Goal: Task Accomplishment & Management: Complete application form

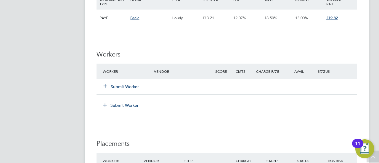
scroll to position [563, 0]
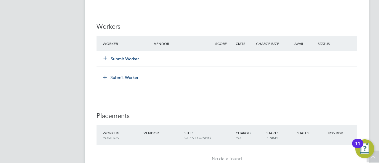
click at [116, 62] on button "Submit Worker" at bounding box center [122, 59] width 36 height 6
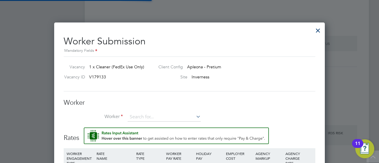
scroll to position [401, 271]
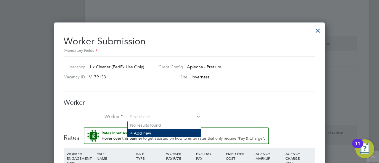
click at [151, 131] on li "+ Add new" at bounding box center [164, 133] width 73 height 8
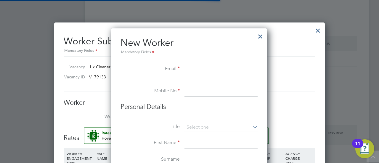
scroll to position [501, 157]
paste input "[EMAIL_ADDRESS][DOMAIN_NAME]"
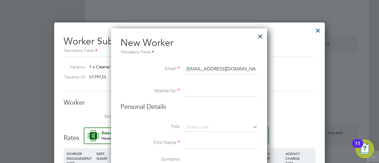
type input "[EMAIL_ADDRESS][DOMAIN_NAME]"
drag, startPoint x: 188, startPoint y: 90, endPoint x: 191, endPoint y: 88, distance: 4.1
click at [188, 90] on input at bounding box center [220, 91] width 73 height 11
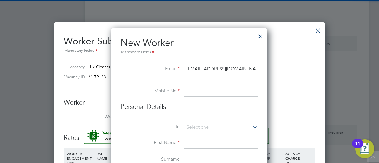
paste input "07765396217"
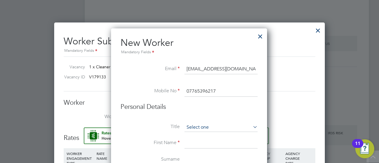
type input "07765396217"
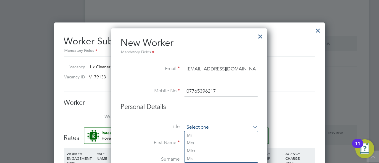
click at [208, 129] on input at bounding box center [220, 127] width 73 height 9
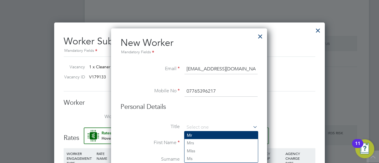
click at [205, 136] on li "Mr" at bounding box center [220, 135] width 73 height 8
type input "Mr"
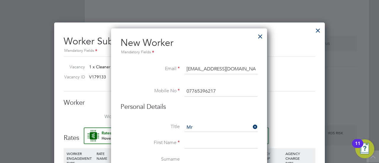
click at [195, 144] on input at bounding box center [220, 143] width 73 height 11
type input "Innes"
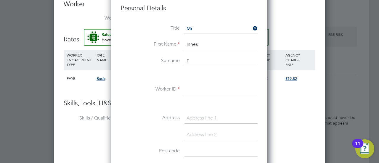
scroll to position [662, 0]
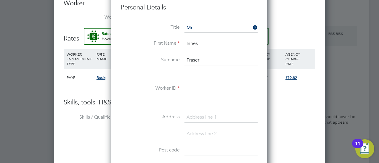
type input "Fraser"
click at [197, 86] on input at bounding box center [220, 88] width 73 height 11
paste input "JA00323565"
type input "JA00323565"
click at [204, 113] on input at bounding box center [220, 117] width 73 height 11
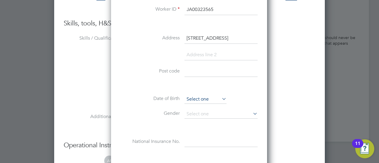
scroll to position [751, 0]
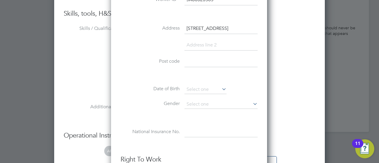
type input "[STREET_ADDRESS]"
drag, startPoint x: 191, startPoint y: 62, endPoint x: 190, endPoint y: 60, distance: 3.0
click at [191, 62] on input at bounding box center [220, 62] width 73 height 11
type input "IV2 3JE"
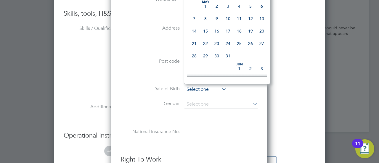
click at [195, 88] on input at bounding box center [205, 89] width 42 height 9
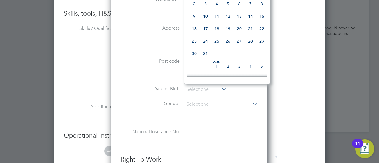
scroll to position [632, 0]
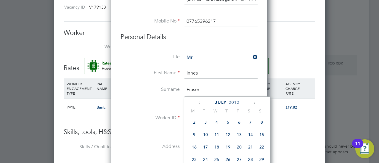
click at [237, 100] on span "2012" at bounding box center [234, 102] width 11 height 5
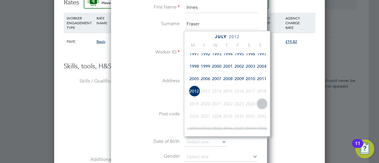
scroll to position [125, 0]
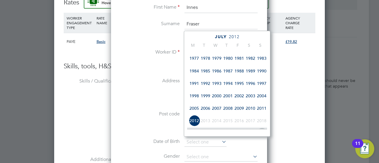
click at [255, 59] on span "1982" at bounding box center [250, 58] width 11 height 11
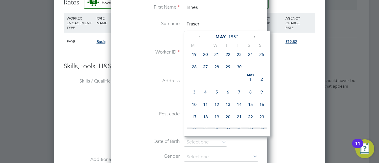
scroll to position [134, 0]
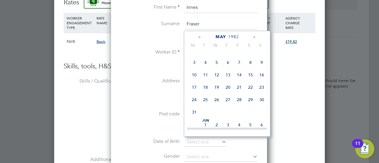
click at [205, 99] on span "25" at bounding box center [205, 99] width 11 height 11
type input "[DATE]"
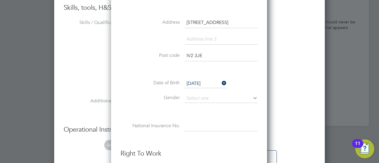
scroll to position [757, 0]
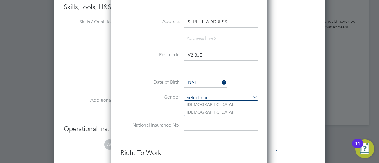
click at [214, 95] on input at bounding box center [220, 98] width 73 height 9
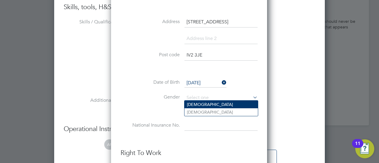
click at [211, 104] on li "[DEMOGRAPHIC_DATA]" at bounding box center [220, 105] width 73 height 8
type input "[DEMOGRAPHIC_DATA]"
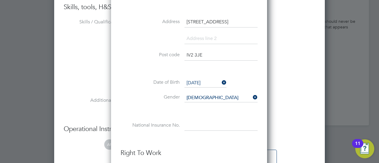
drag, startPoint x: 205, startPoint y: 125, endPoint x: 210, endPoint y: 88, distance: 36.8
click at [205, 125] on input at bounding box center [220, 125] width 73 height 11
paste input "JH521796A"
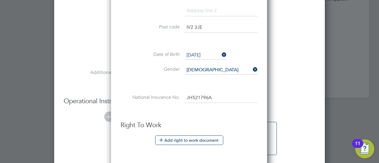
scroll to position [817, 0]
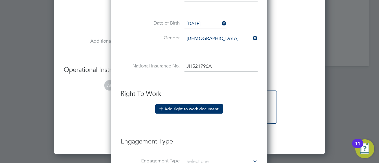
type input "JH 52 17 96 A"
click at [194, 108] on button "Add right to work document" at bounding box center [189, 108] width 68 height 9
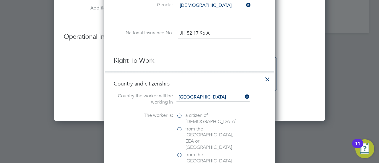
scroll to position [876, 0]
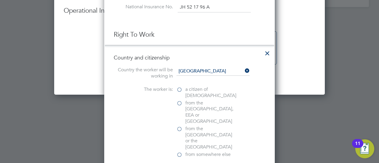
click at [177, 89] on label "a citizen of [DEMOGRAPHIC_DATA]" at bounding box center [205, 92] width 59 height 12
click at [0, 0] on input "a citizen of [DEMOGRAPHIC_DATA]" at bounding box center [0, 0] width 0 height 0
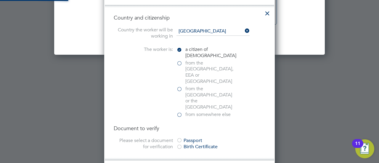
scroll to position [965, 0]
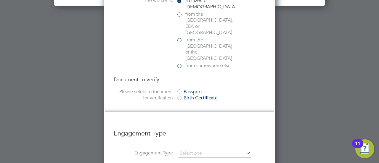
click at [179, 96] on div at bounding box center [179, 99] width 6 height 6
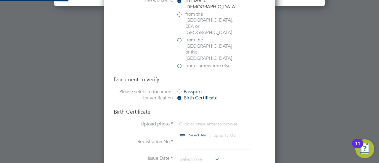
scroll to position [8, 73]
click at [189, 121] on input "file" at bounding box center [203, 130] width 93 height 18
type input "C:\fakepath\IF Birth Certificate.jpg"
click at [199, 155] on input at bounding box center [199, 159] width 42 height 9
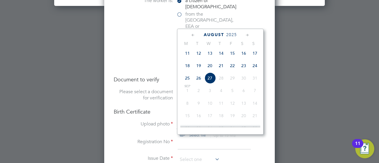
click at [232, 36] on span "2025" at bounding box center [231, 34] width 11 height 5
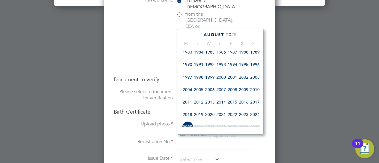
scroll to position [96, 0]
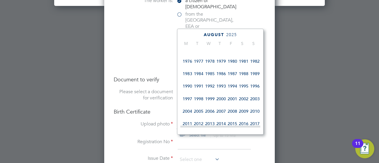
click at [253, 63] on span "1982" at bounding box center [254, 61] width 11 height 11
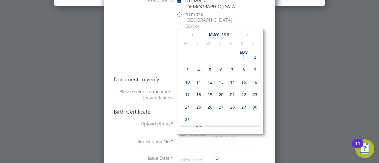
scroll to position [134, 0]
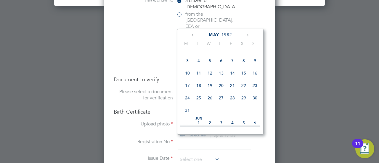
click at [199, 99] on span "25" at bounding box center [198, 97] width 11 height 11
type input "[DATE]"
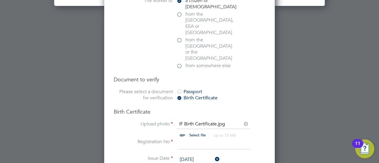
click at [189, 139] on input at bounding box center [214, 144] width 73 height 11
paste input "JH521796A"
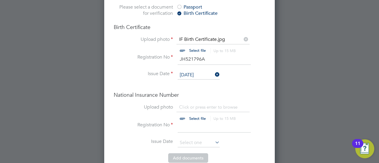
scroll to position [1053, 0]
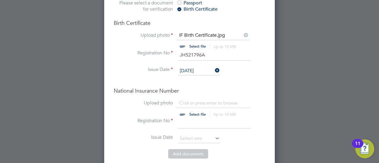
drag, startPoint x: 209, startPoint y: 37, endPoint x: 149, endPoint y: 40, distance: 59.6
click at [149, 50] on li "Registration No JH521796A" at bounding box center [190, 58] width 152 height 17
click at [338, 25] on div at bounding box center [189, 81] width 379 height 163
drag, startPoint x: 203, startPoint y: 35, endPoint x: 139, endPoint y: 29, distance: 64.8
click at [140, 50] on li "Registration No JH521796A" at bounding box center [190, 58] width 152 height 17
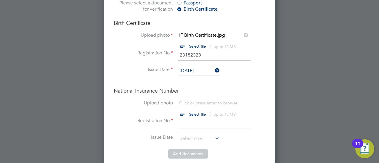
type input "23182328"
click at [203, 100] on input "file" at bounding box center [203, 109] width 93 height 18
click at [196, 100] on input "file" at bounding box center [203, 109] width 93 height 18
type input "C:\fakepath\IF Proof of NI.jpg"
click at [190, 118] on input at bounding box center [214, 123] width 73 height 11
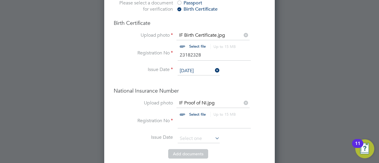
paste input "JH521796A"
type input "JH521796A"
click at [196, 134] on input at bounding box center [199, 138] width 42 height 9
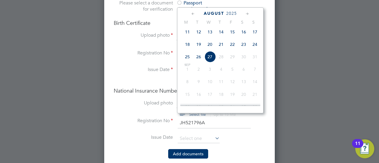
click at [194, 149] on button "Add document s" at bounding box center [188, 153] width 40 height 9
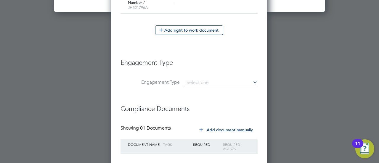
scroll to position [964, 0]
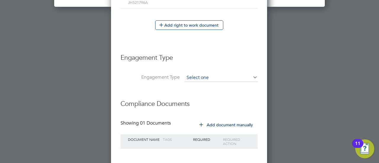
click at [229, 78] on input at bounding box center [220, 78] width 73 height 8
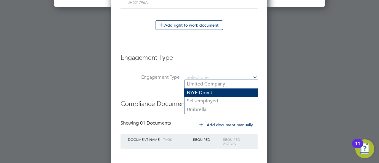
click at [214, 94] on li "PAYE Direct" at bounding box center [220, 93] width 73 height 9
type input "PAYE Direct"
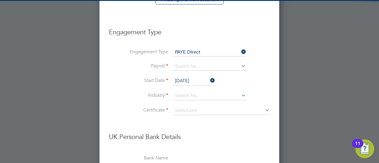
scroll to position [993, 0]
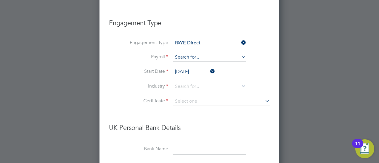
click at [190, 56] on input at bounding box center [209, 57] width 73 height 8
click at [194, 66] on li "PAYE" at bounding box center [209, 64] width 73 height 9
type input "PAYE"
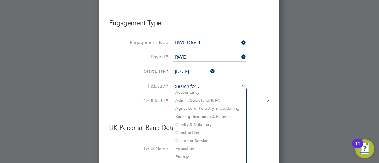
click at [203, 84] on input at bounding box center [209, 86] width 73 height 9
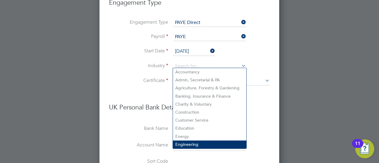
scroll to position [1023, 0]
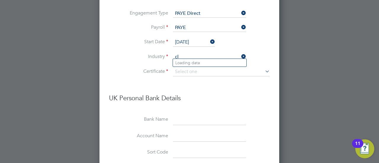
type input "c"
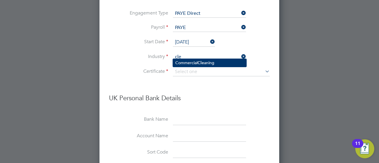
click at [213, 62] on li "Commercial Cle aning" at bounding box center [209, 63] width 73 height 8
type input "Commercial Cleaning"
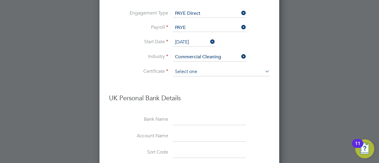
click at [206, 70] on input at bounding box center [221, 72] width 97 height 9
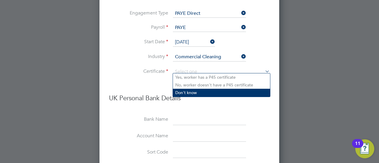
click at [211, 90] on li "Don't know" at bounding box center [221, 93] width 97 height 8
type input "Don't know"
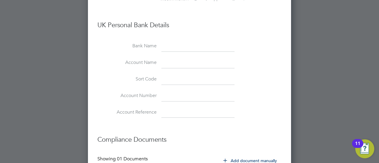
scroll to position [1188, 0]
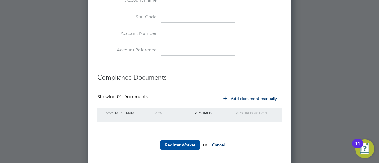
click at [177, 140] on button "Register Worker" at bounding box center [180, 144] width 40 height 9
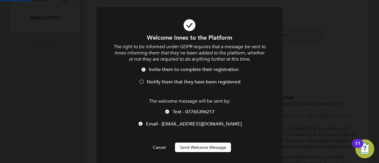
scroll to position [0, 0]
click at [198, 145] on button "Send Welcome Message" at bounding box center [203, 147] width 56 height 9
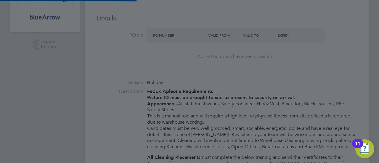
type input "[PERSON_NAME] [PERSON_NAME] (JA00323565)"
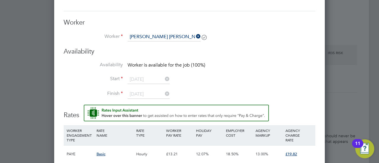
scroll to position [672, 0]
